Goal: Find specific page/section: Find specific page/section

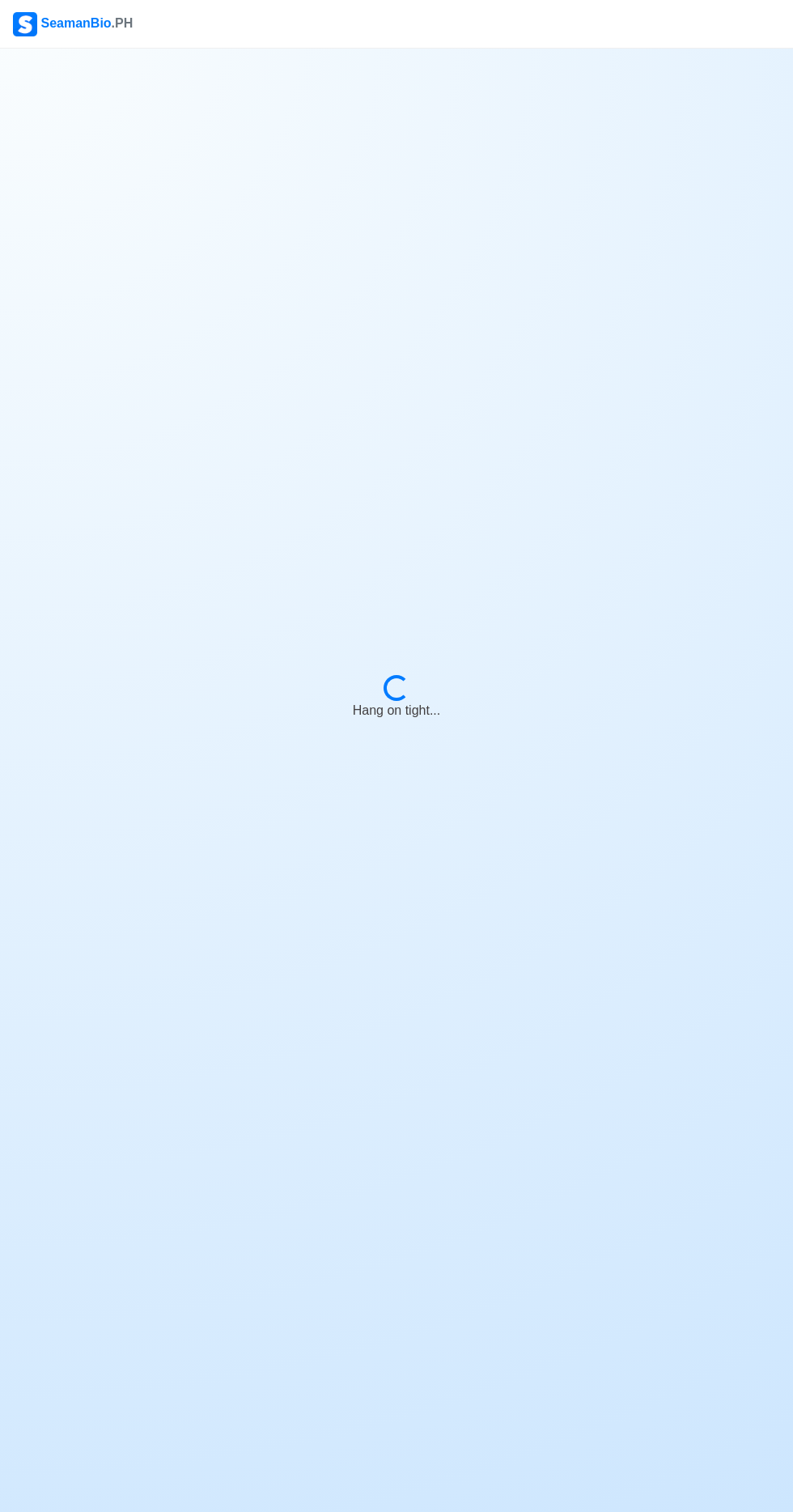
click at [575, 1077] on body "SeamanBio .PH Loading... Hang on tight..." at bounding box center [396, 756] width 793 height 1512
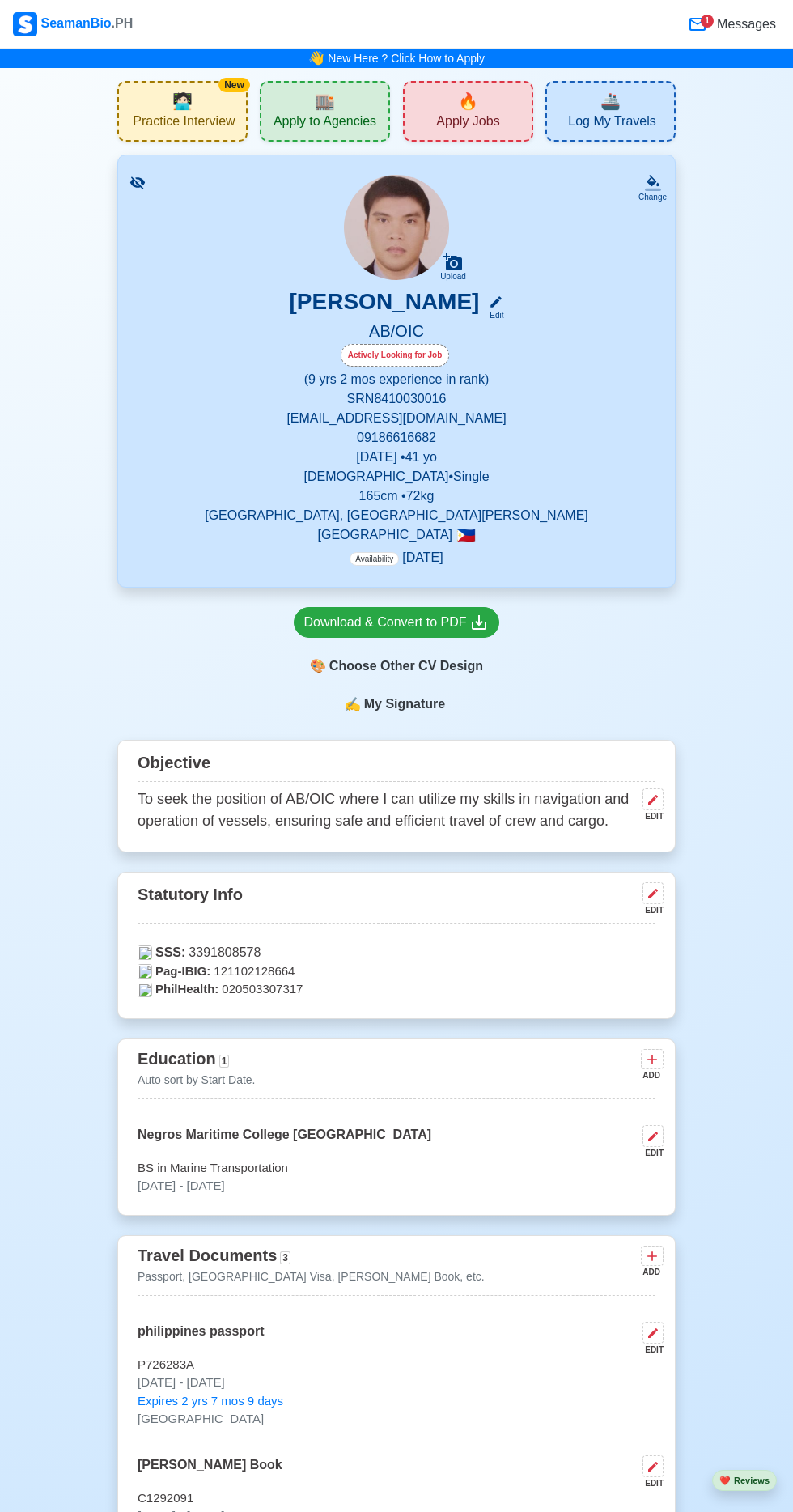
click at [326, 107] on span "🏬" at bounding box center [325, 100] width 20 height 24
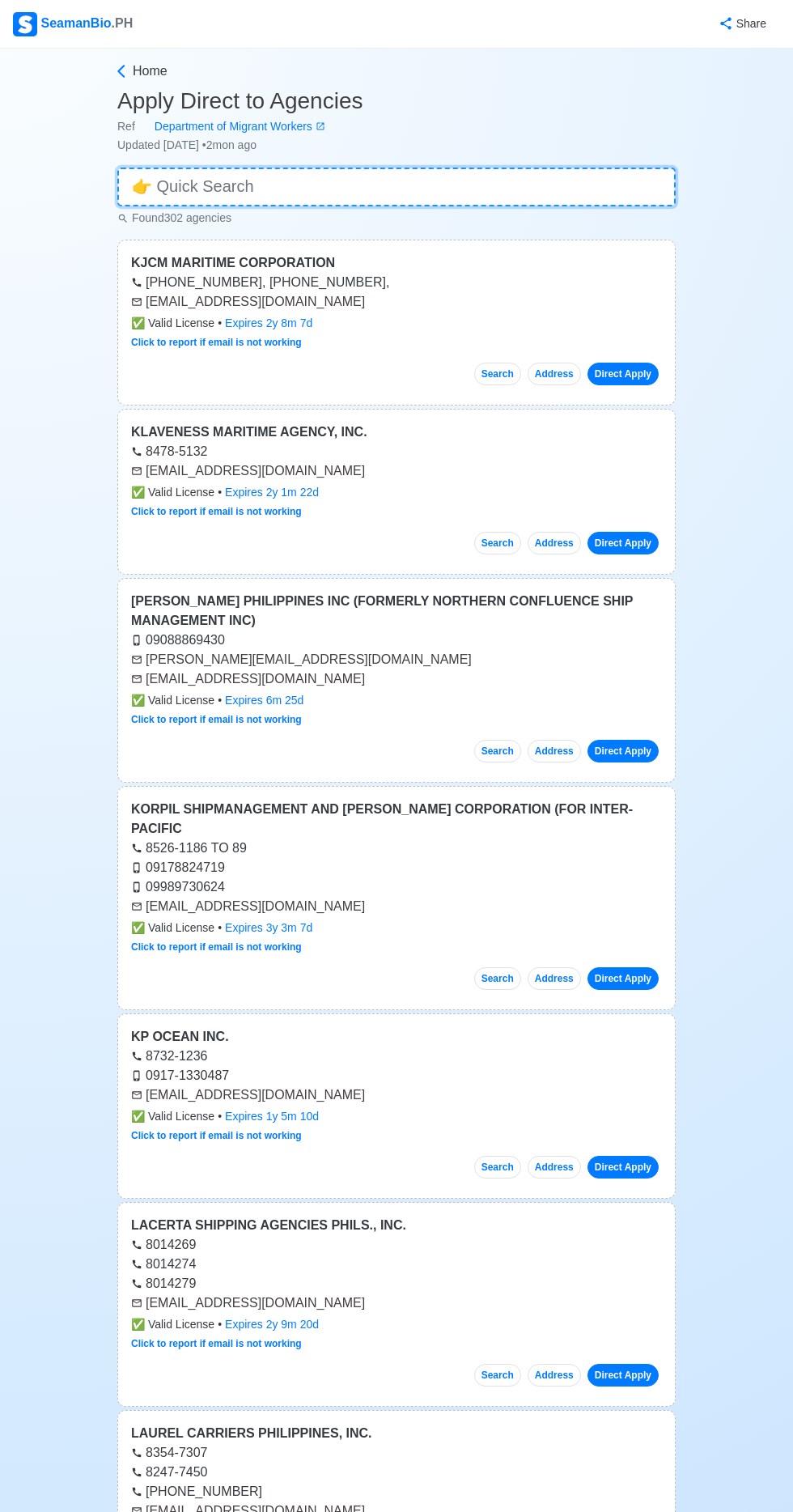
click at [369, 183] on input at bounding box center [396, 187] width 558 height 39
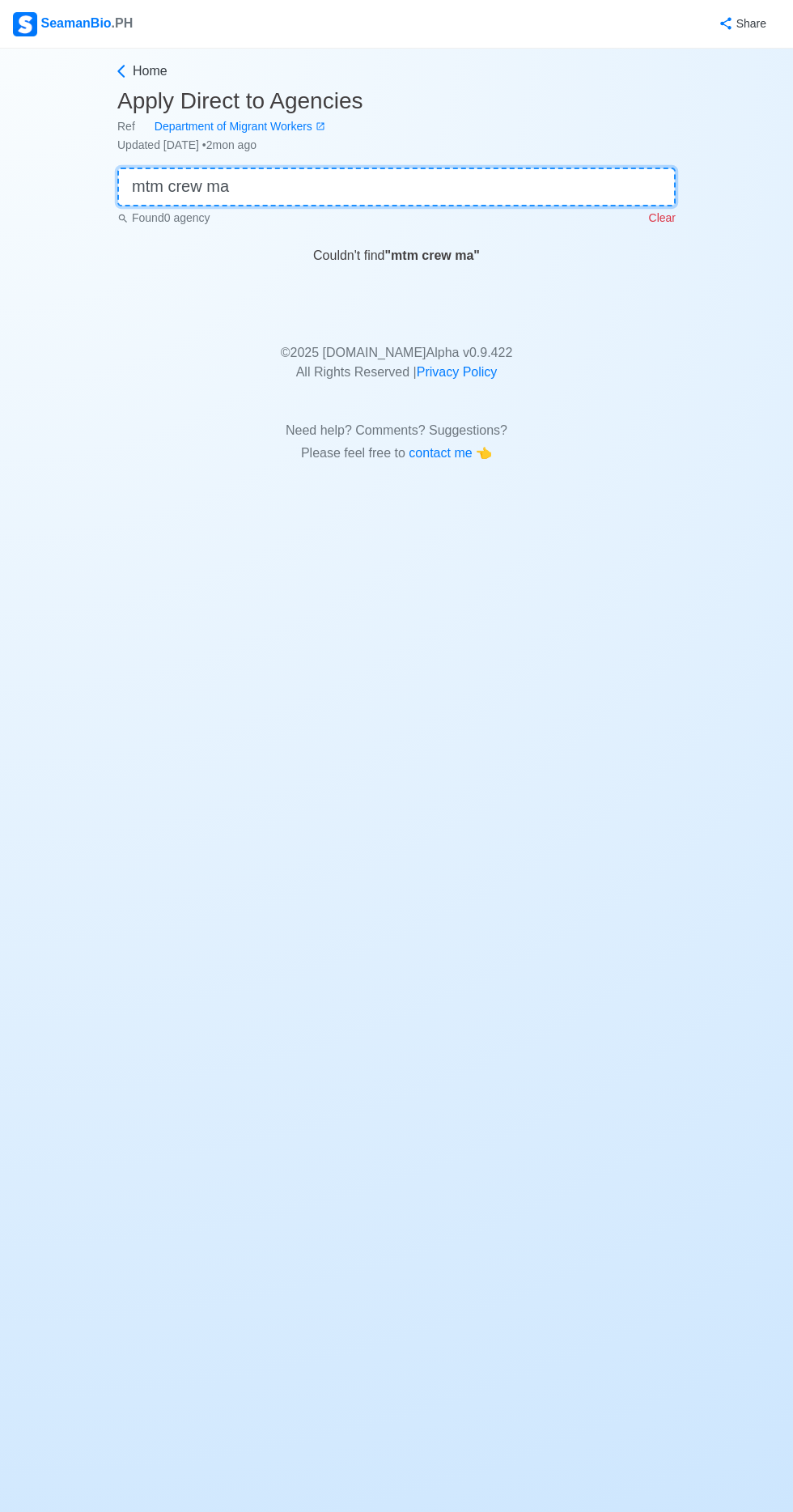
click at [457, 183] on input "mtm crew ma" at bounding box center [396, 187] width 558 height 39
type input "m"
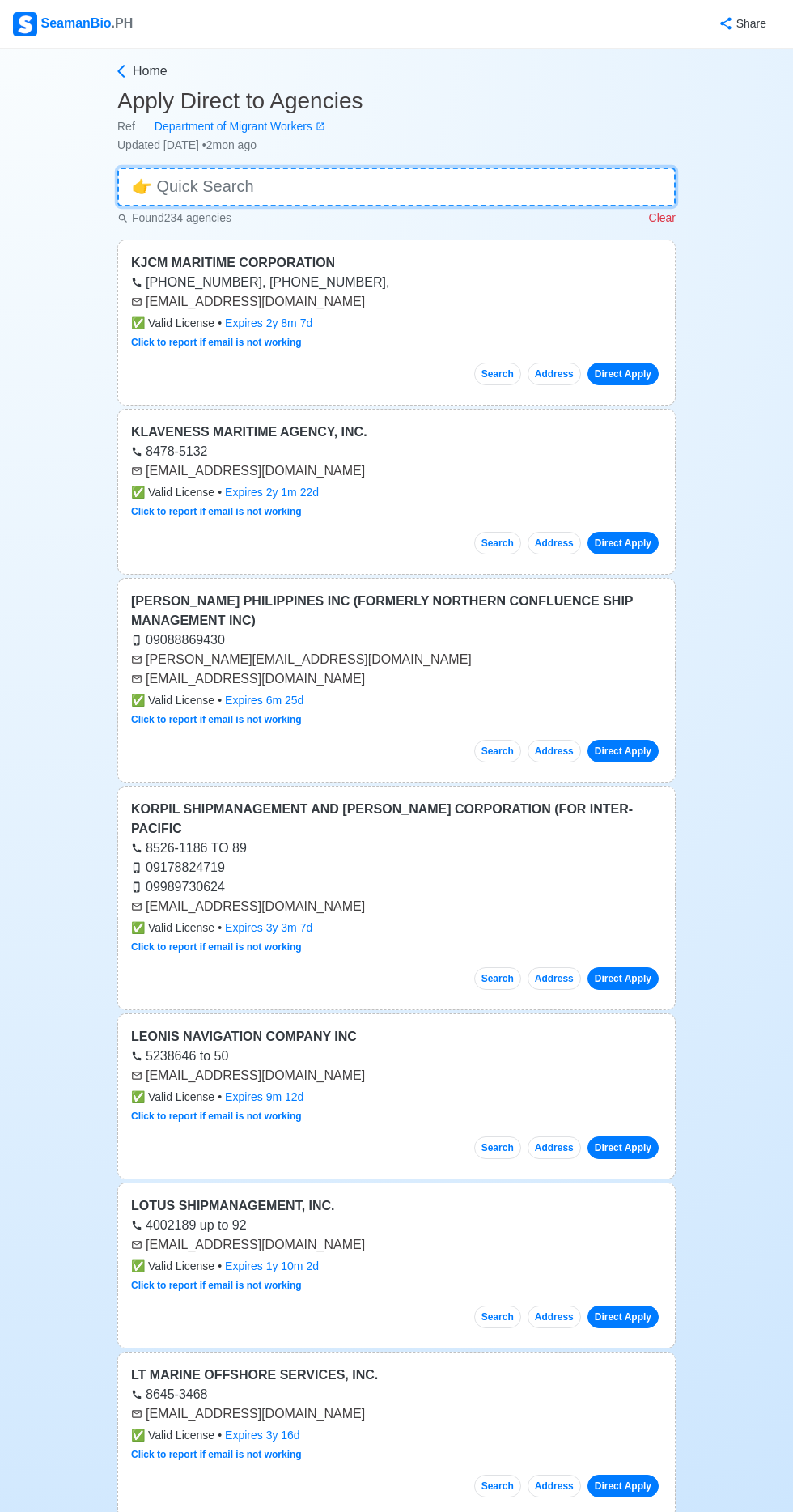
click at [334, 183] on input at bounding box center [396, 187] width 558 height 39
